Goal: Use online tool/utility: Utilize a website feature to perform a specific function

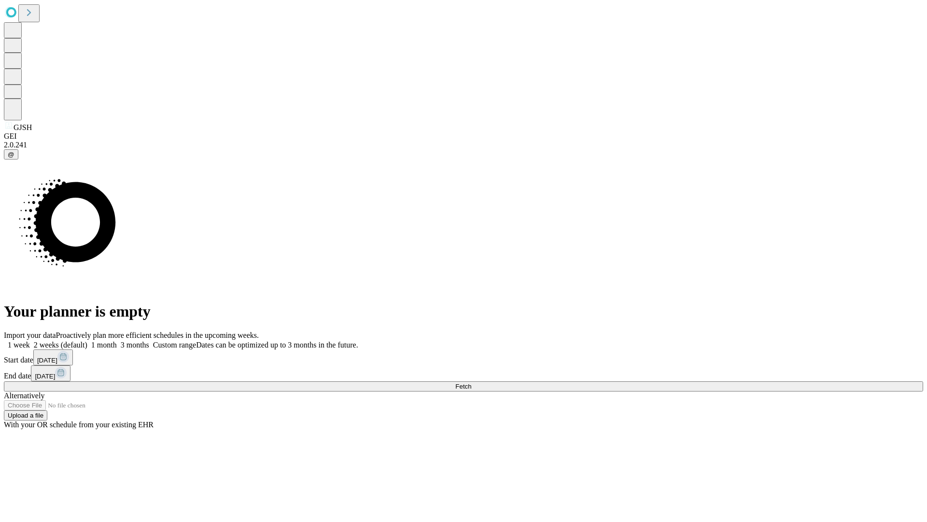
click at [471, 383] on span "Fetch" at bounding box center [463, 386] width 16 height 7
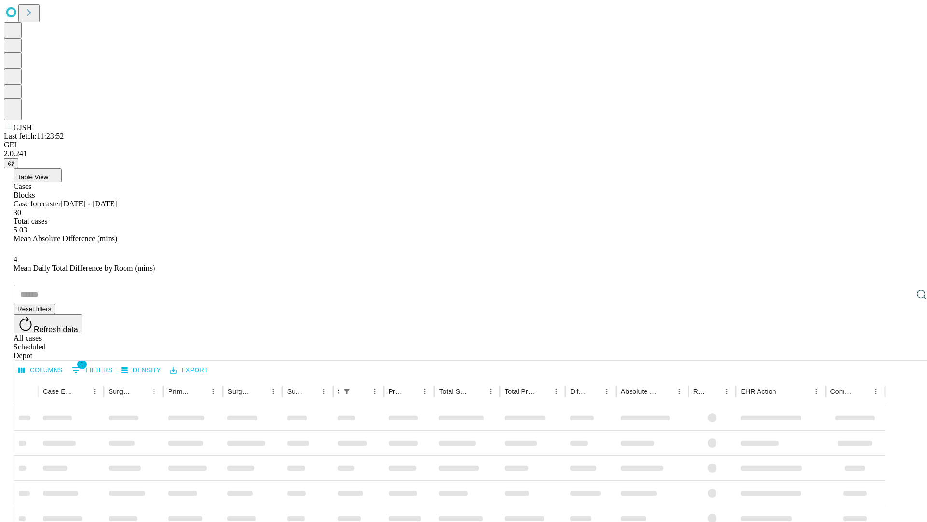
click at [902, 351] on div "Depot" at bounding box center [474, 355] width 920 height 9
